Goal: Information Seeking & Learning: Find specific fact

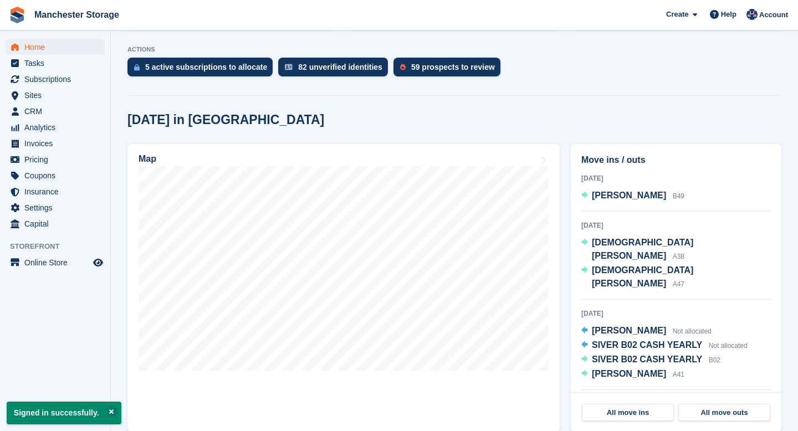
scroll to position [220, 0]
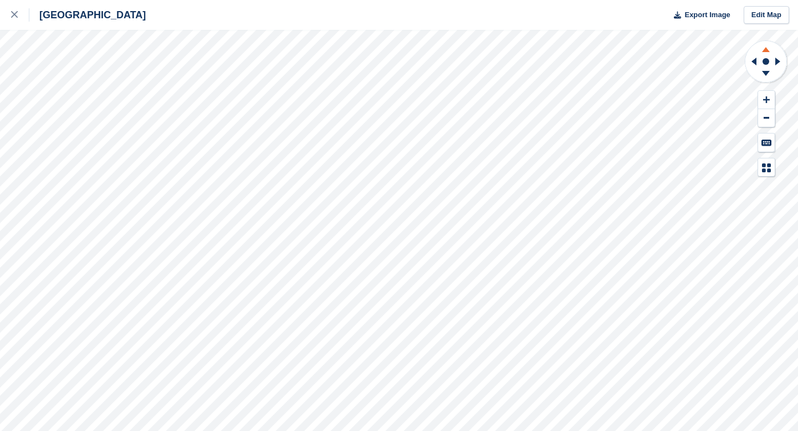
click at [769, 51] on icon at bounding box center [766, 49] width 8 height 5
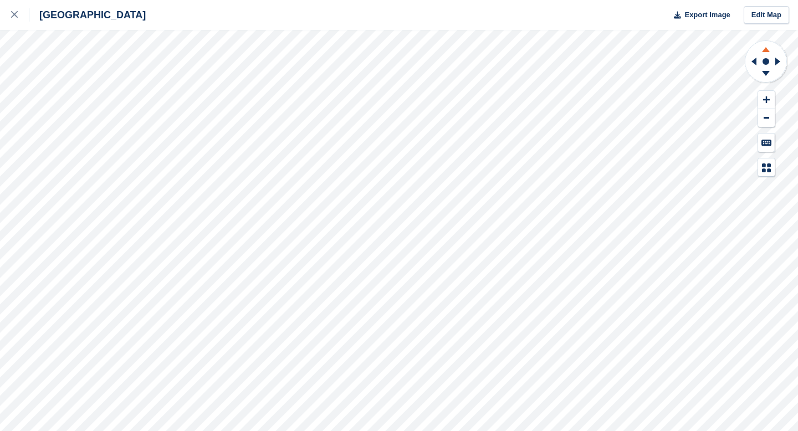
click at [769, 51] on icon at bounding box center [766, 49] width 8 height 5
click at [767, 75] on icon at bounding box center [766, 75] width 29 height 14
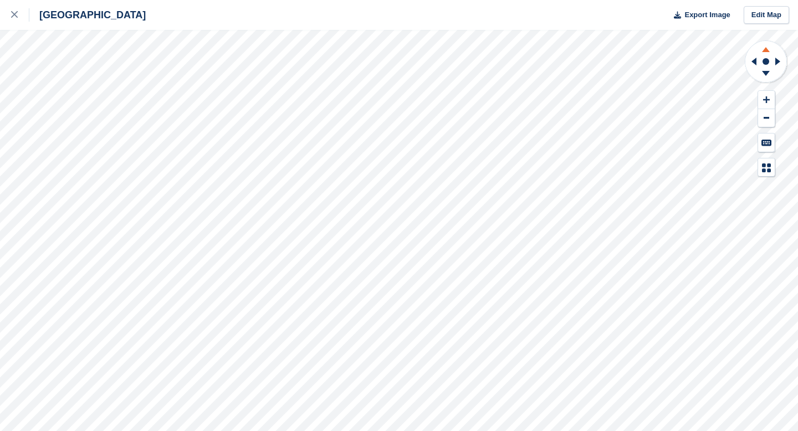
click at [767, 49] on icon at bounding box center [766, 49] width 8 height 5
click at [767, 73] on icon at bounding box center [766, 73] width 8 height 5
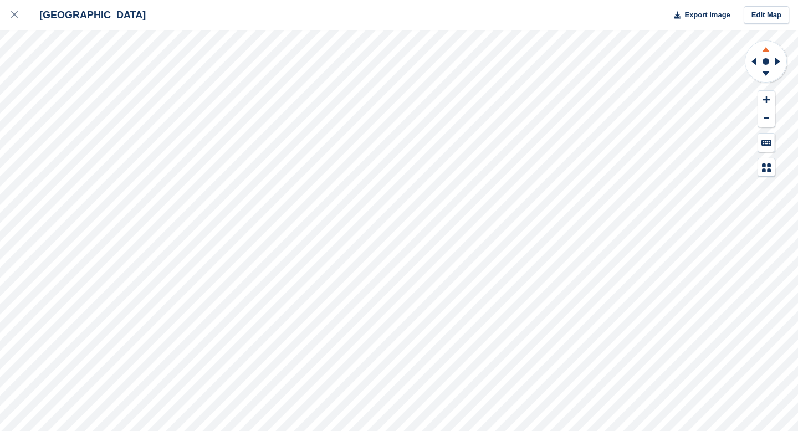
click at [768, 53] on icon at bounding box center [766, 48] width 29 height 14
click at [767, 73] on icon at bounding box center [766, 73] width 8 height 5
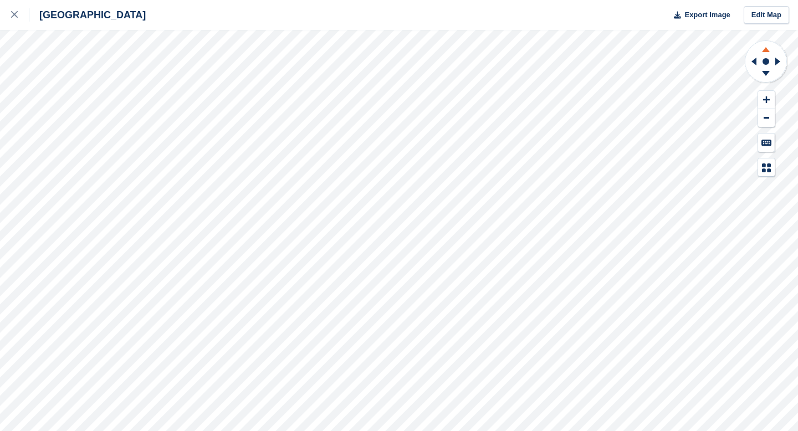
click at [767, 53] on icon at bounding box center [766, 48] width 29 height 14
click at [767, 72] on icon at bounding box center [766, 73] width 8 height 5
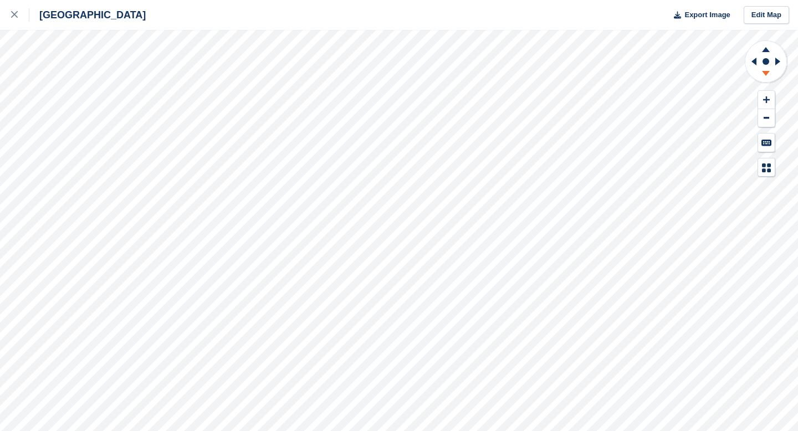
click at [766, 72] on icon at bounding box center [766, 73] width 8 height 5
click at [768, 42] on icon at bounding box center [766, 48] width 29 height 14
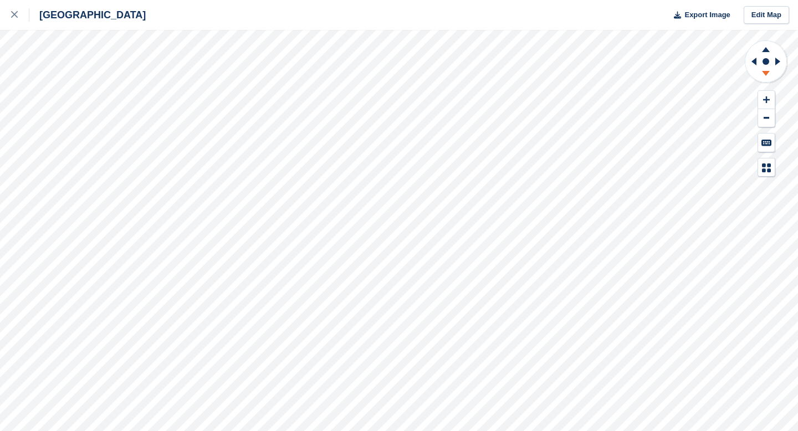
click at [766, 75] on icon at bounding box center [766, 73] width 8 height 5
click at [767, 50] on icon at bounding box center [766, 49] width 8 height 5
click at [764, 74] on icon at bounding box center [766, 75] width 29 height 14
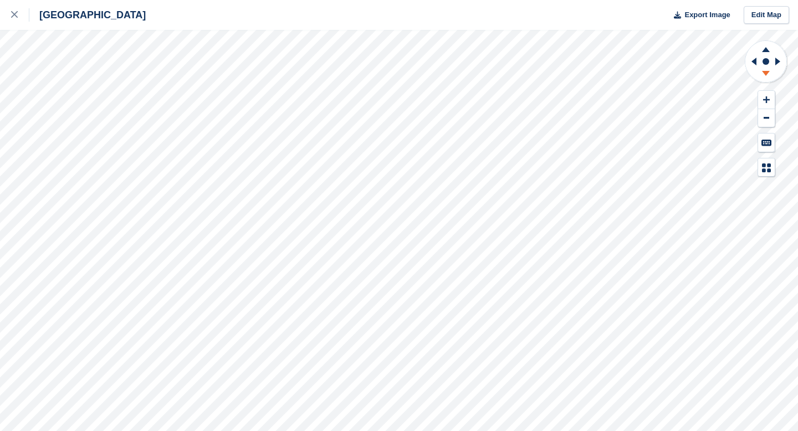
click at [764, 74] on icon at bounding box center [766, 75] width 29 height 14
click at [16, 19] on div at bounding box center [20, 14] width 18 height 13
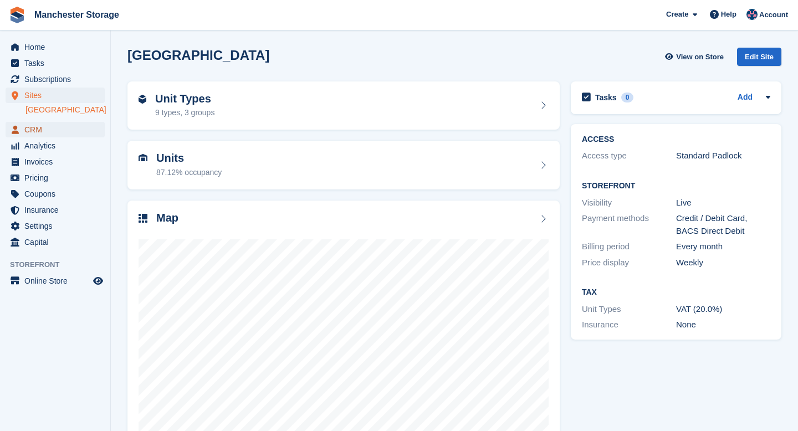
click at [35, 126] on span "CRM" at bounding box center [57, 130] width 67 height 16
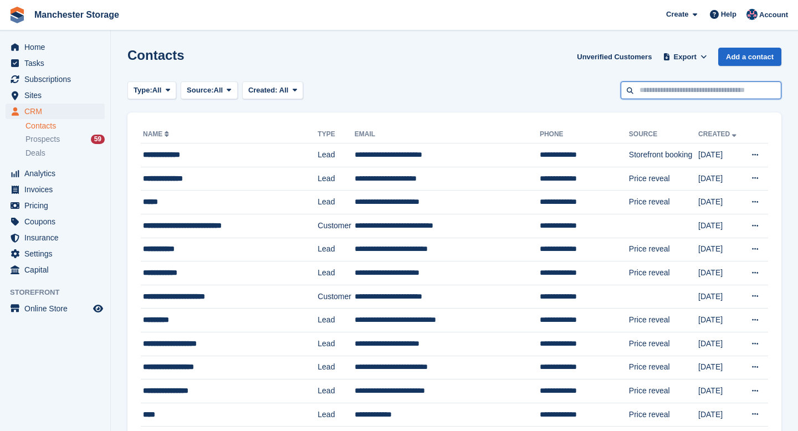
click at [654, 91] on input "text" at bounding box center [701, 90] width 161 height 18
type input "***"
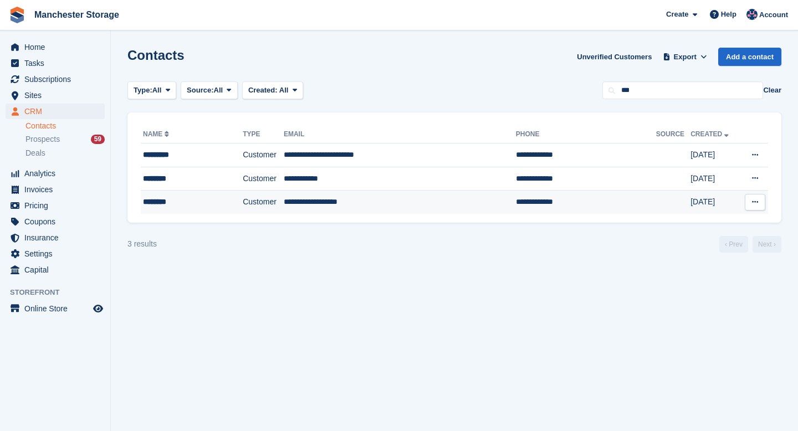
click at [450, 202] on td "**********" at bounding box center [400, 202] width 232 height 23
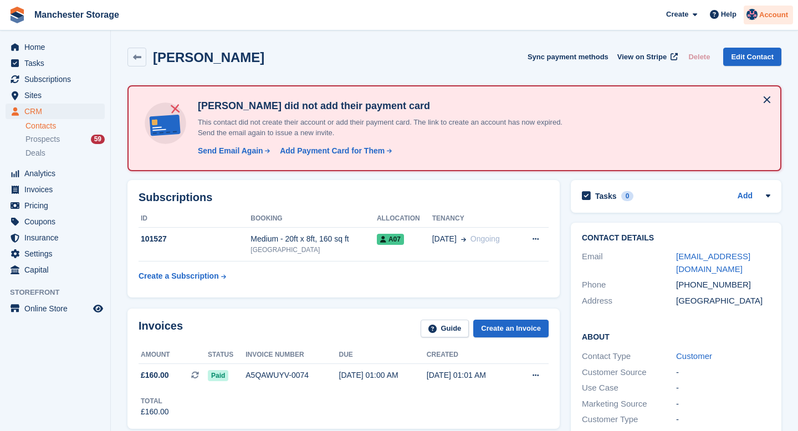
click at [769, 13] on span "Account" at bounding box center [773, 14] width 29 height 11
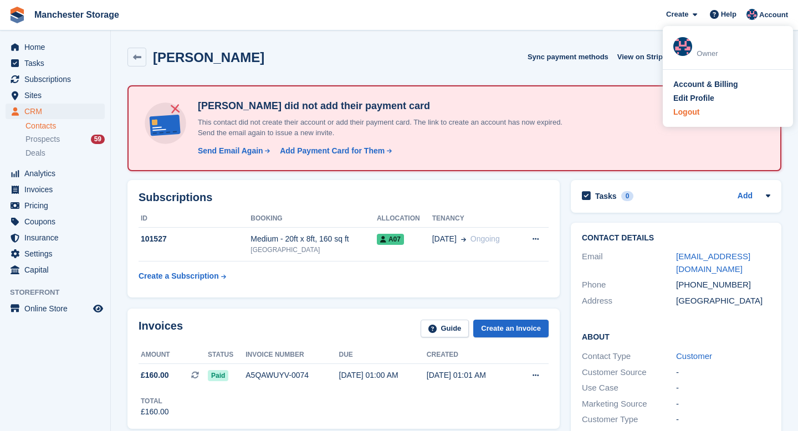
click at [692, 113] on div "Logout" at bounding box center [687, 112] width 26 height 12
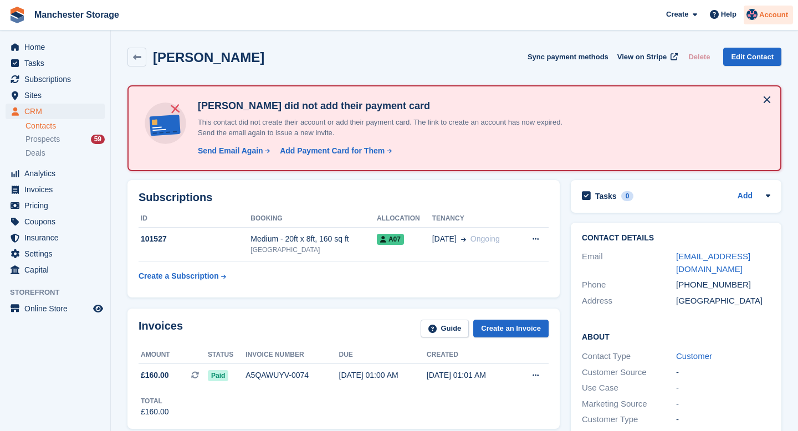
click at [776, 17] on span "Account" at bounding box center [773, 14] width 29 height 11
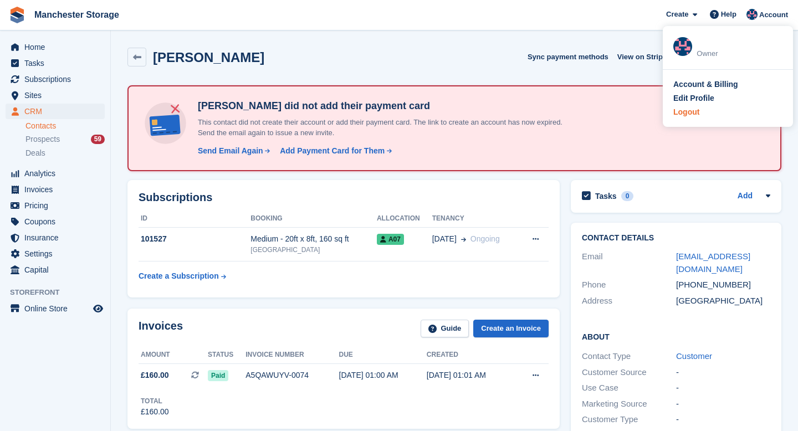
click at [691, 117] on div "Logout" at bounding box center [687, 112] width 26 height 12
